Goal: Task Accomplishment & Management: Manage account settings

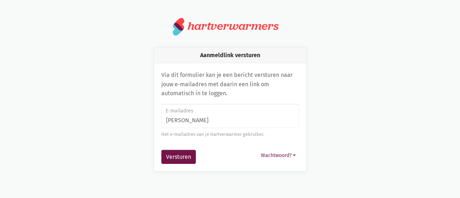
type input "[PERSON_NAME][EMAIL_ADDRESS][PERSON_NAME][DOMAIN_NAME]"
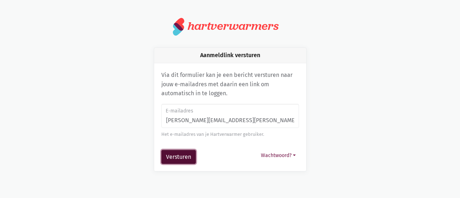
click at [180, 158] on button "Versturen" at bounding box center [178, 157] width 35 height 14
type input "[PERSON_NAME][EMAIL_ADDRESS][PERSON_NAME][DOMAIN_NAME]"
click at [179, 158] on button "Versturen" at bounding box center [178, 157] width 35 height 14
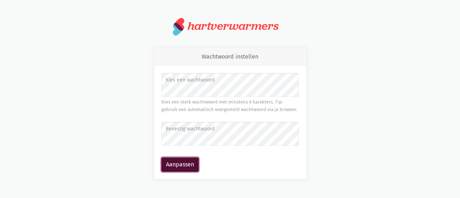
click at [182, 164] on button "Aanpassen" at bounding box center [179, 164] width 37 height 14
